Goal: Communication & Community: Answer question/provide support

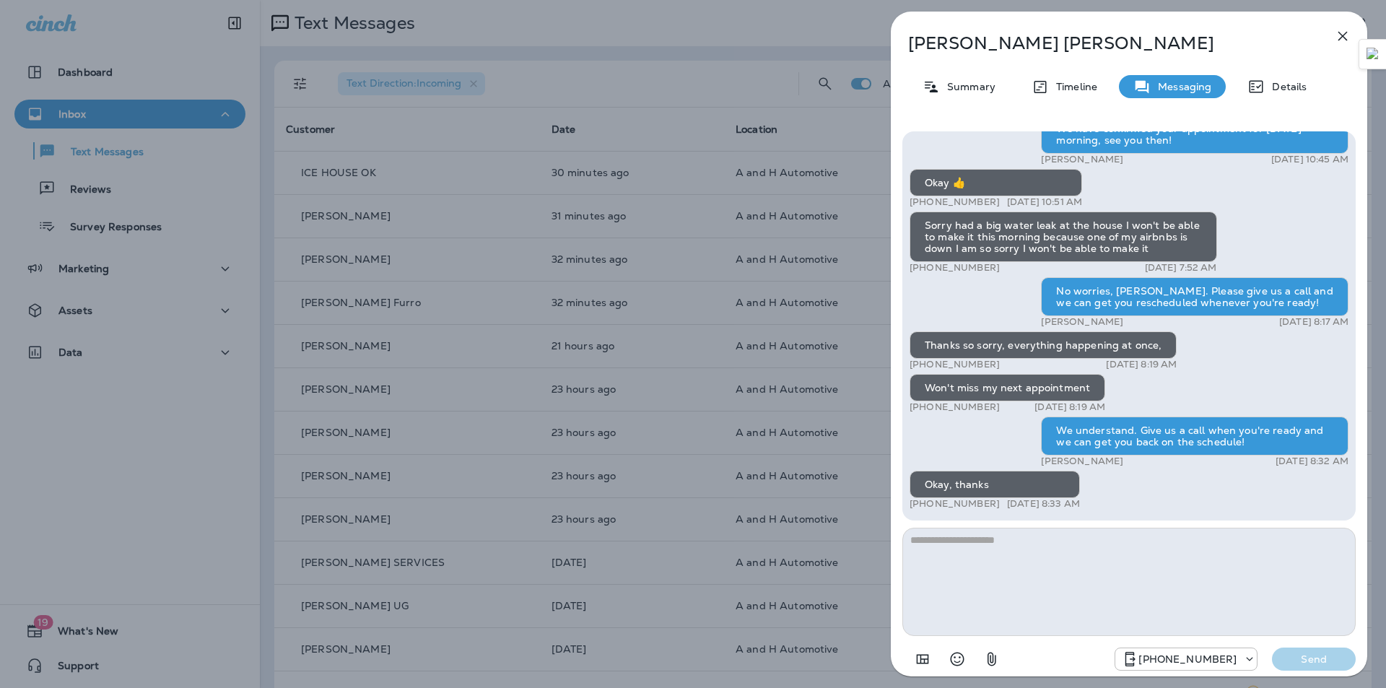
drag, startPoint x: 1343, startPoint y: 37, endPoint x: 1336, endPoint y: 40, distance: 8.1
click at [1343, 36] on icon "button" at bounding box center [1342, 36] width 9 height 9
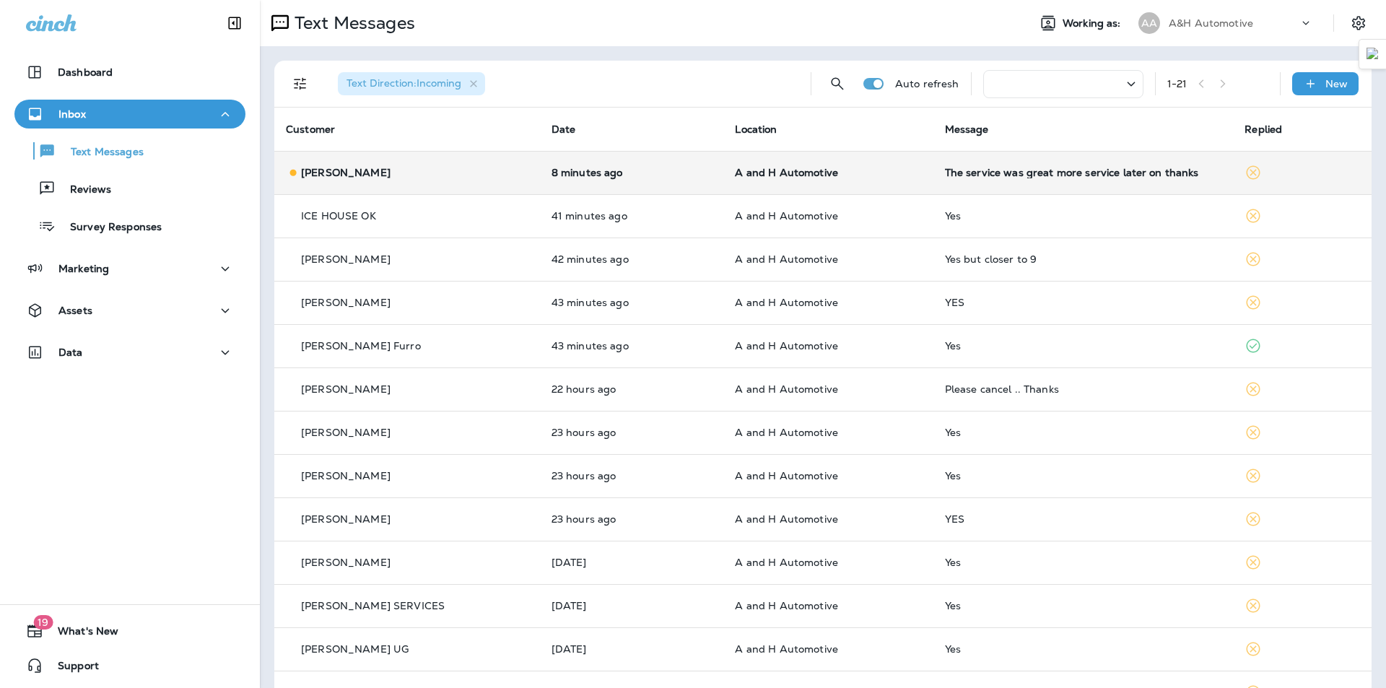
click at [973, 174] on div "The service was great more service later on thanks" at bounding box center [1083, 173] width 277 height 12
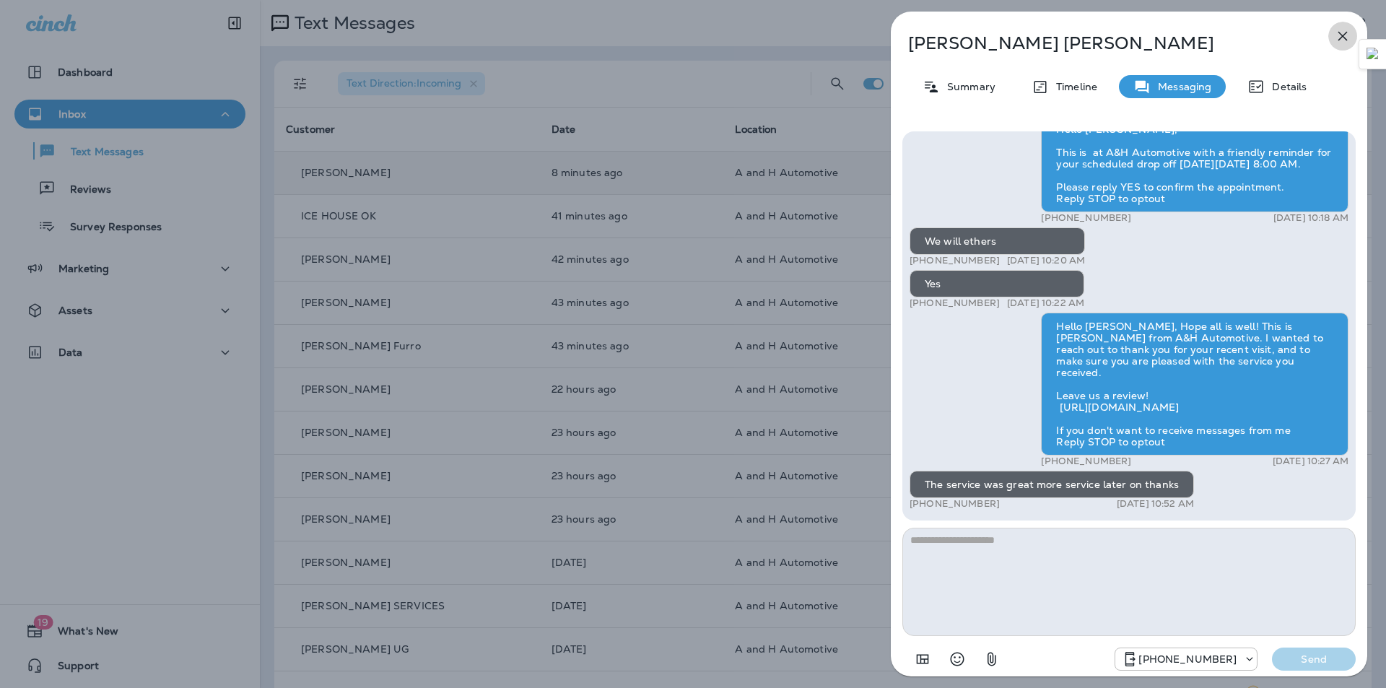
click at [1335, 29] on icon "button" at bounding box center [1342, 35] width 17 height 17
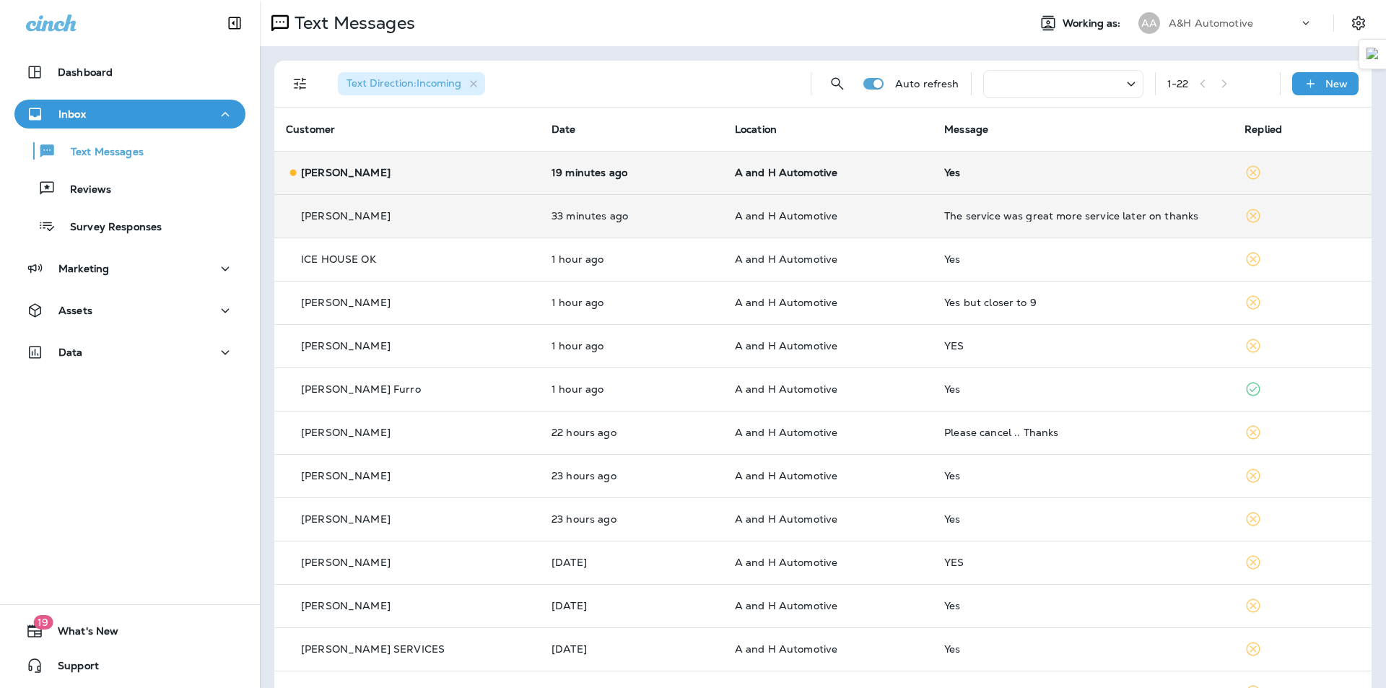
click at [966, 196] on td "The service was great more service later on thanks" at bounding box center [1082, 215] width 300 height 43
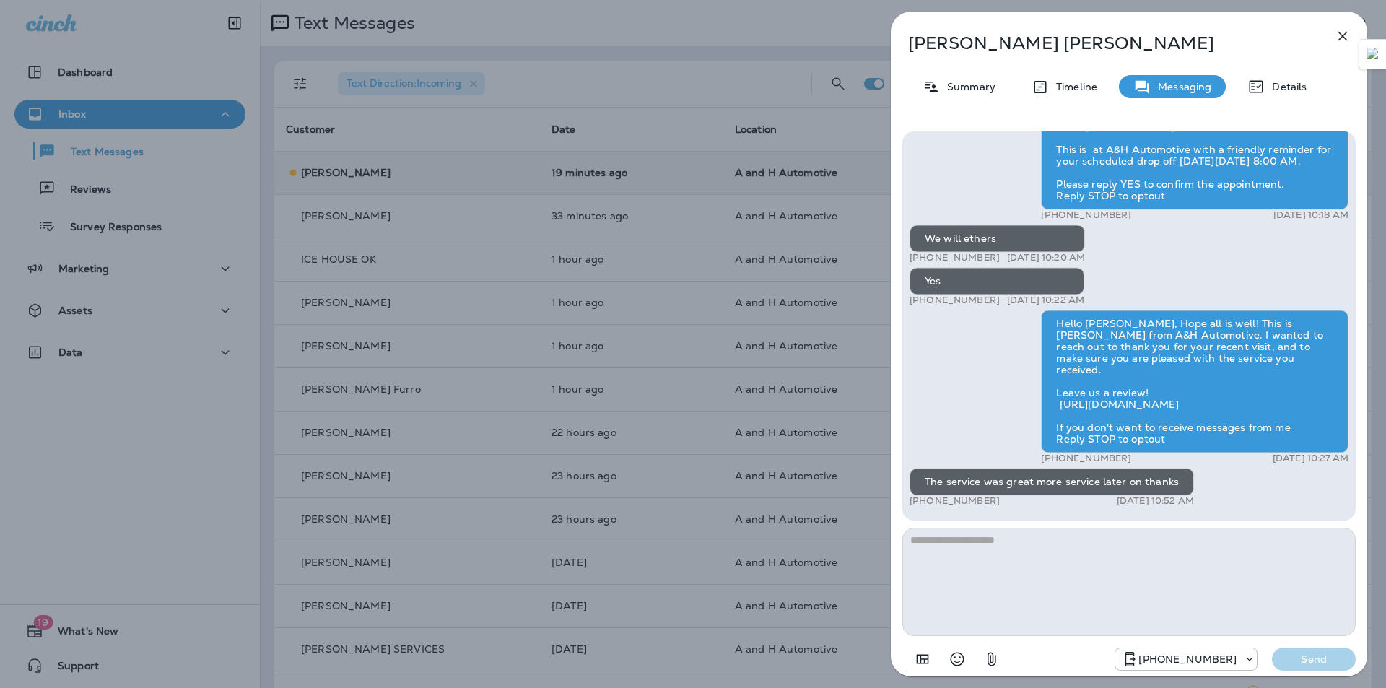
click at [779, 31] on div "[PERSON_NAME] Summary Timeline Messaging Details Hello [PERSON_NAME], This is a…" at bounding box center [693, 344] width 1386 height 688
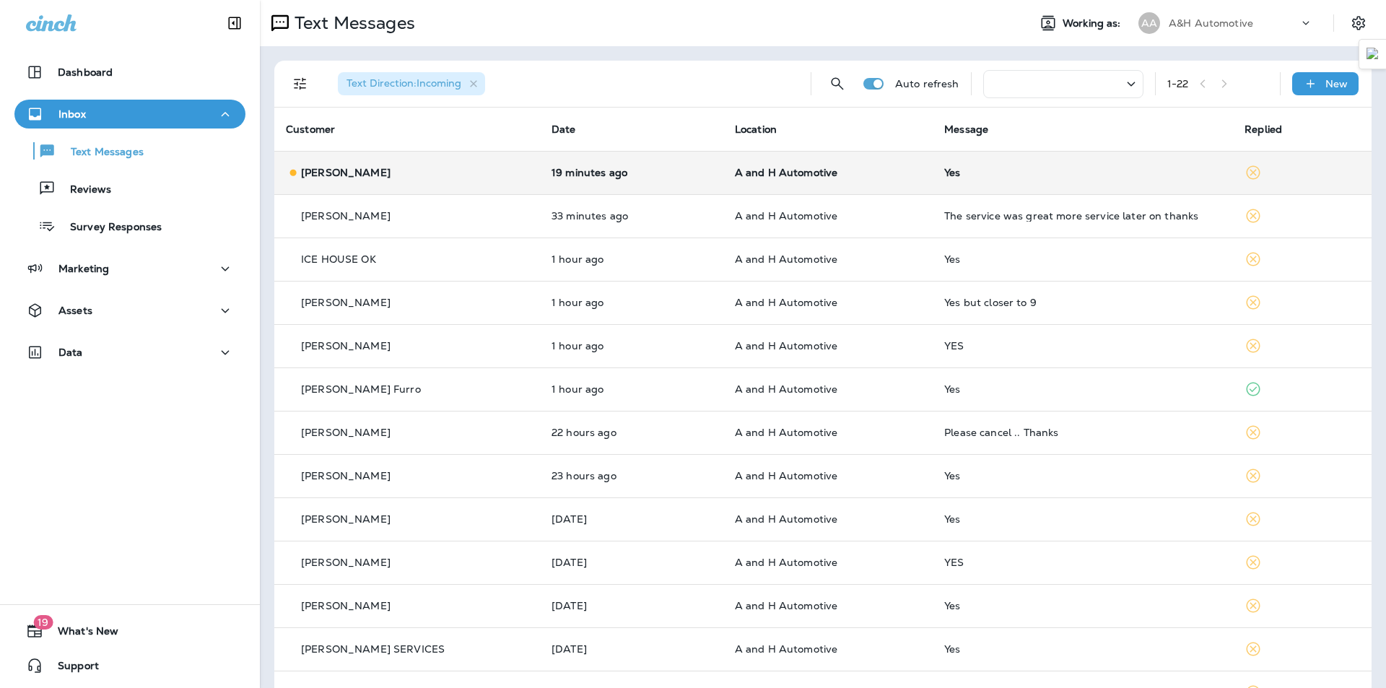
click at [955, 183] on td "Yes" at bounding box center [1082, 172] width 300 height 43
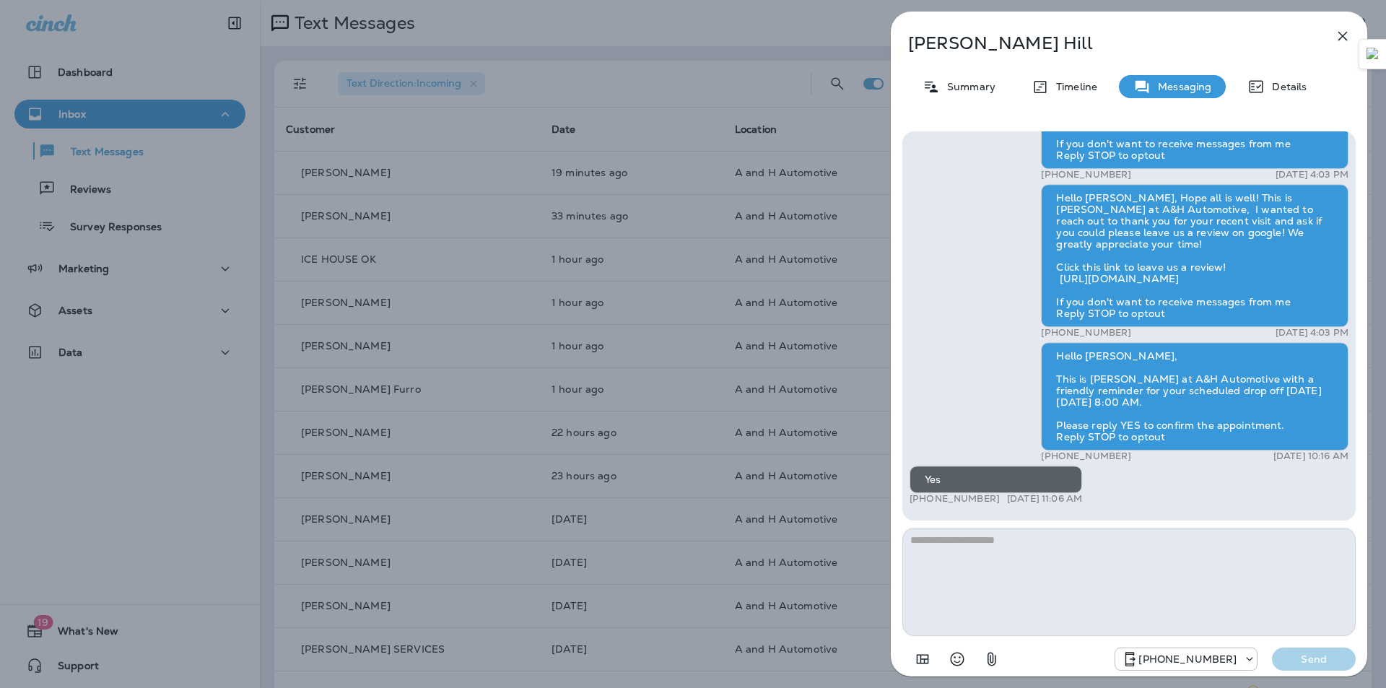
click at [707, 30] on div "[PERSON_NAME] Summary Timeline Messaging Details Hello [PERSON_NAME], Hope all …" at bounding box center [693, 344] width 1386 height 688
